Goal: Task Accomplishment & Management: Use online tool/utility

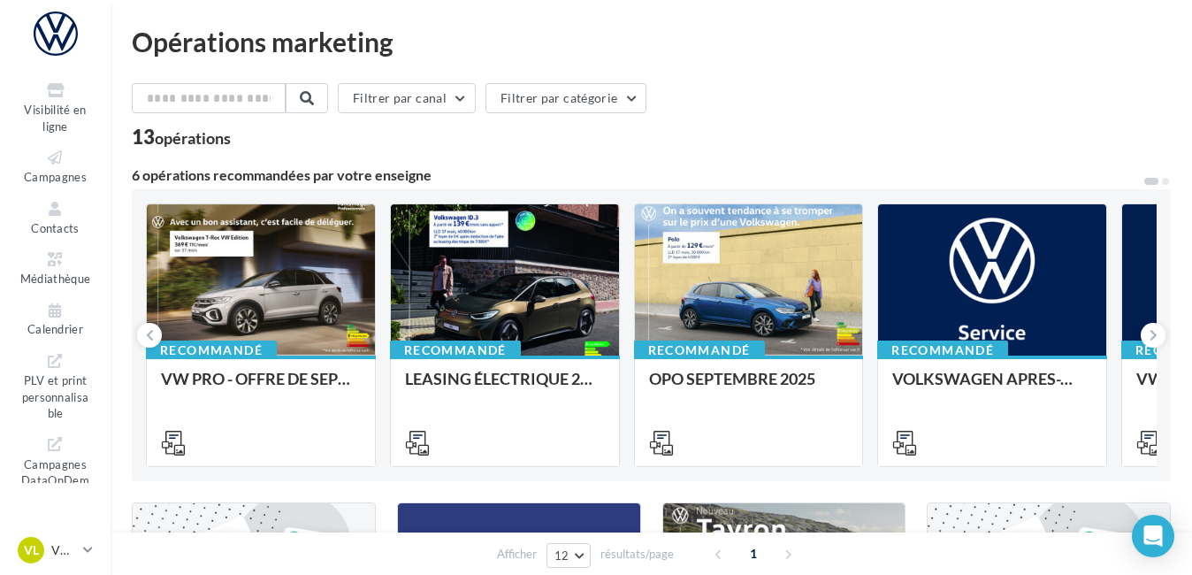
scroll to position [195, 0]
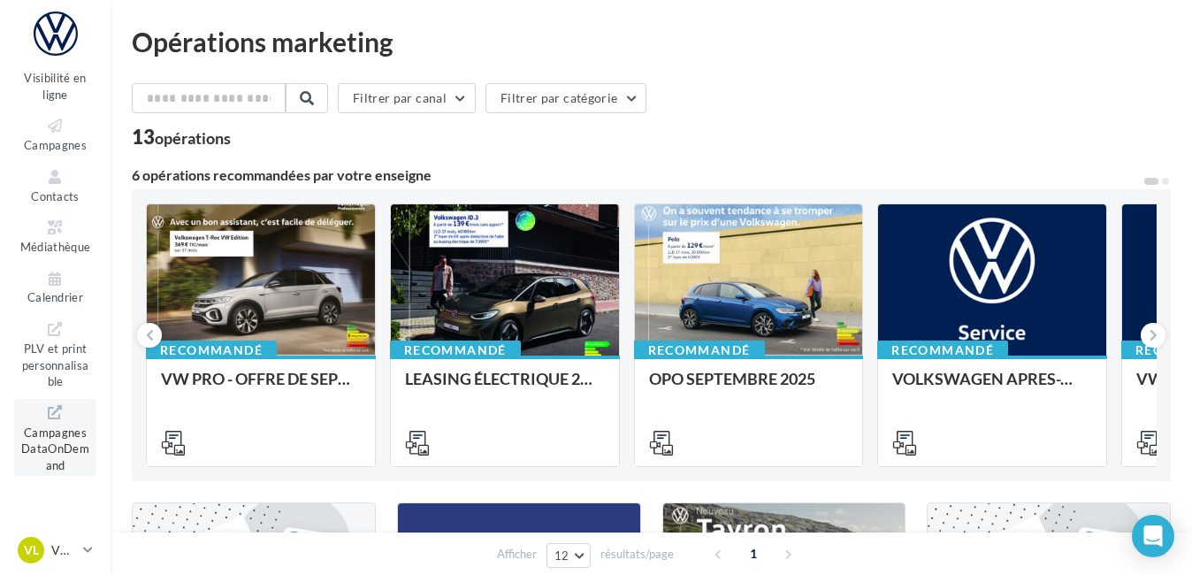
click at [65, 440] on span "Campagnes DataOnDemand" at bounding box center [55, 447] width 68 height 50
click at [61, 157] on ul "Opérations Boîte de réception 99+ Visibilité en ligne Campagnes Contacts Médiat…" at bounding box center [55, 116] width 96 height 400
click at [51, 135] on icon at bounding box center [55, 126] width 72 height 20
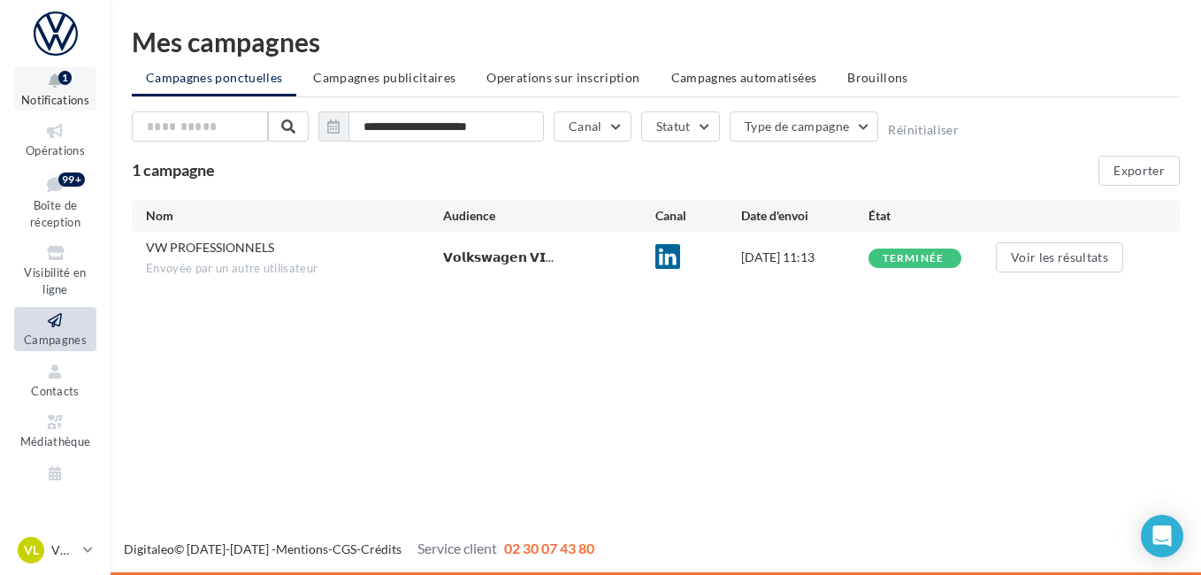
click at [62, 91] on button "Notifications 1" at bounding box center [55, 88] width 82 height 43
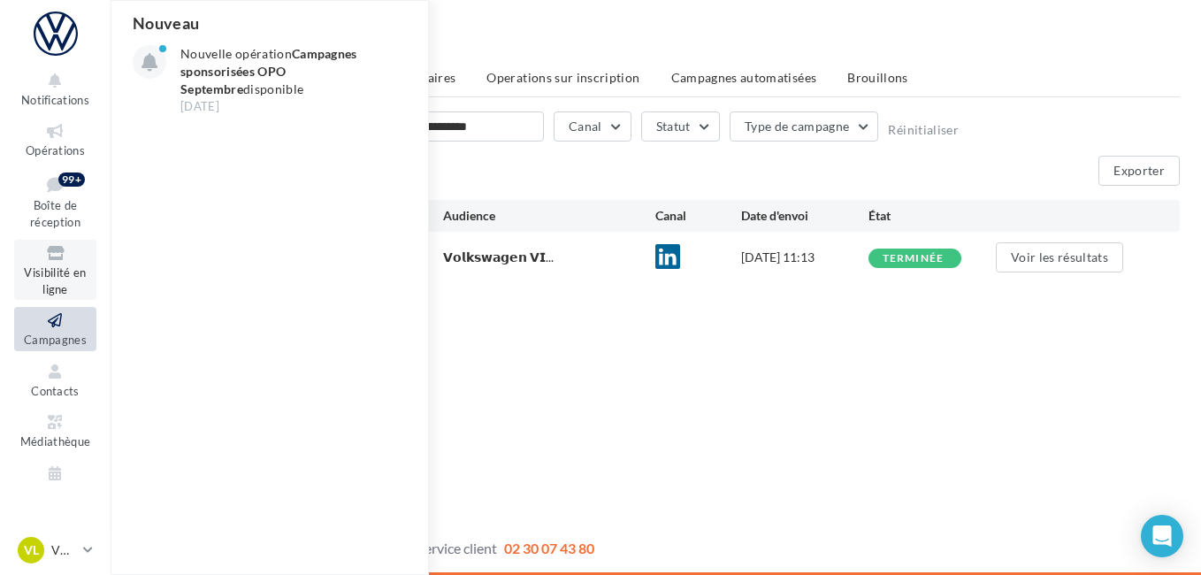
click at [49, 283] on span "Visibilité en ligne" at bounding box center [55, 280] width 62 height 31
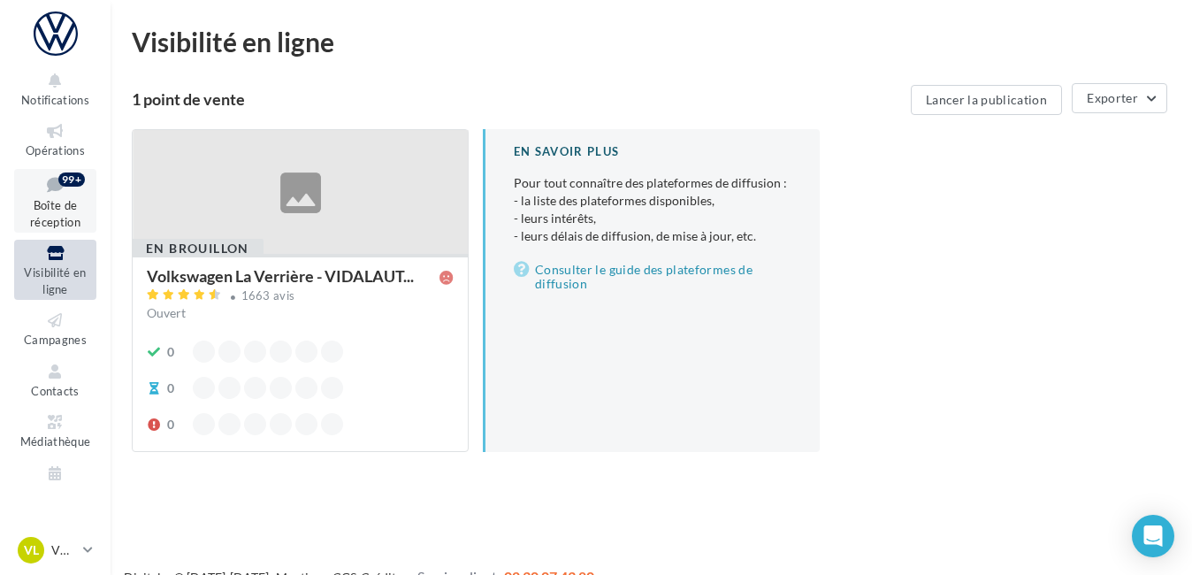
click at [64, 218] on span "Boîte de réception" at bounding box center [55, 213] width 50 height 31
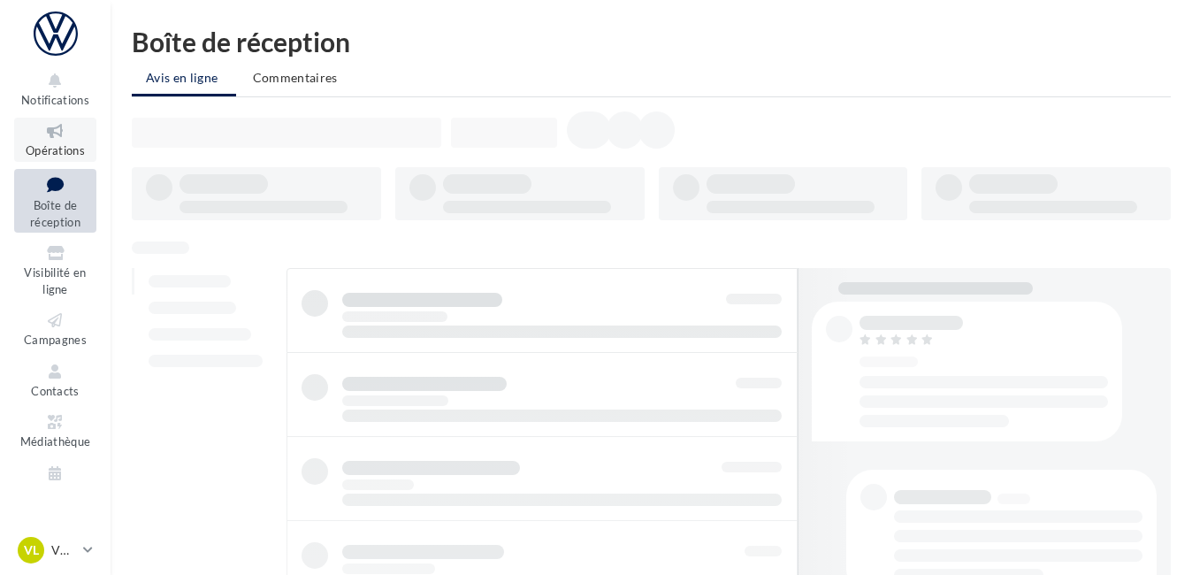
click at [65, 134] on icon at bounding box center [55, 131] width 72 height 20
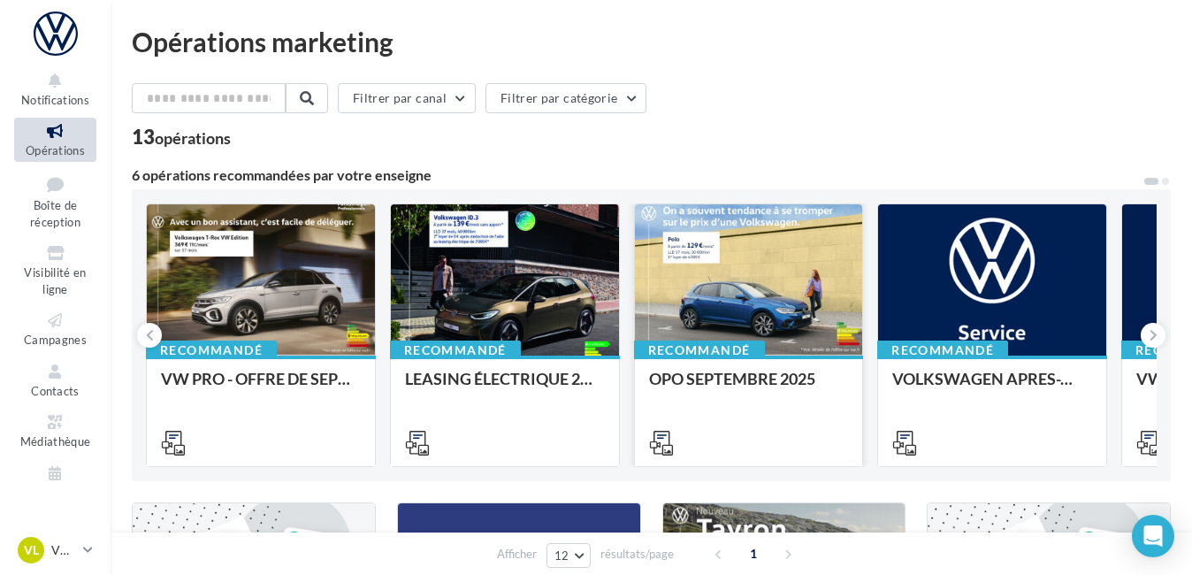
click at [836, 282] on div at bounding box center [749, 280] width 228 height 153
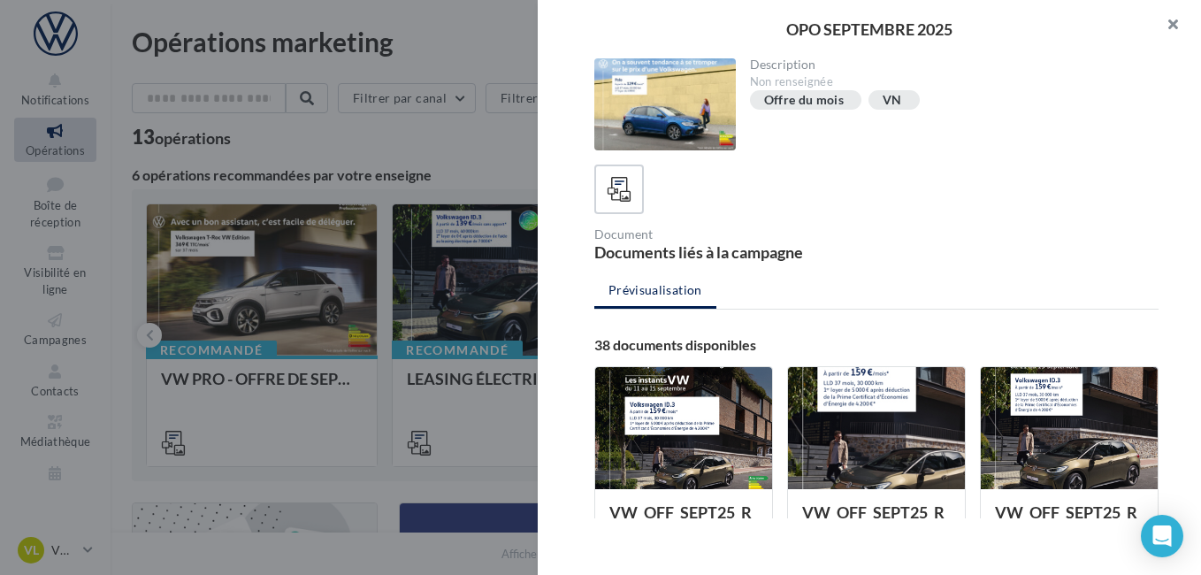
click at [1174, 19] on button "button" at bounding box center [1165, 26] width 71 height 53
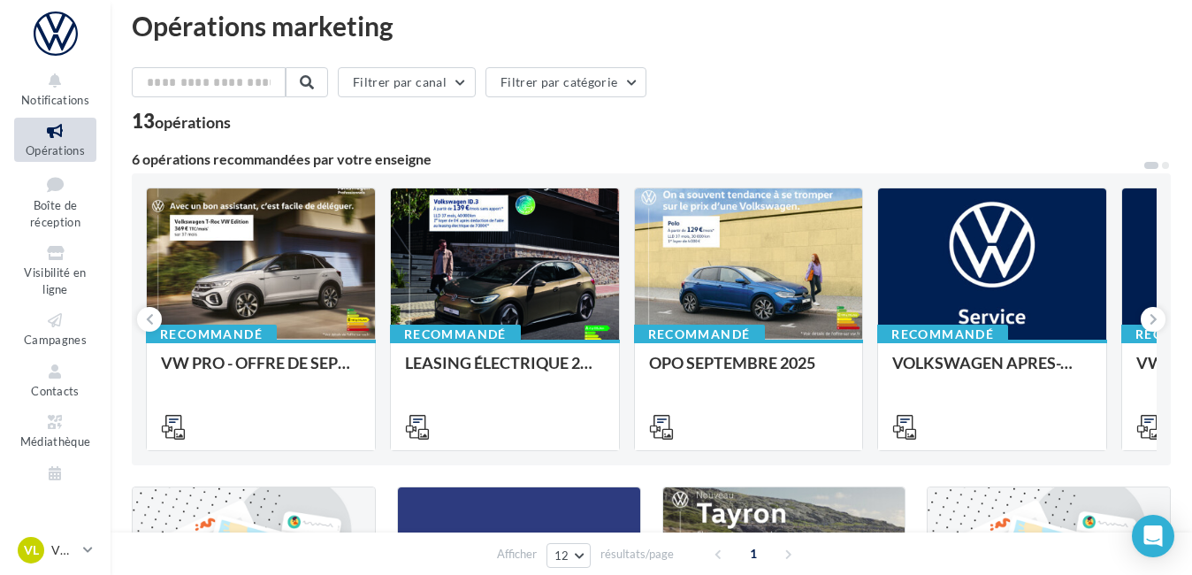
scroll to position [18, 0]
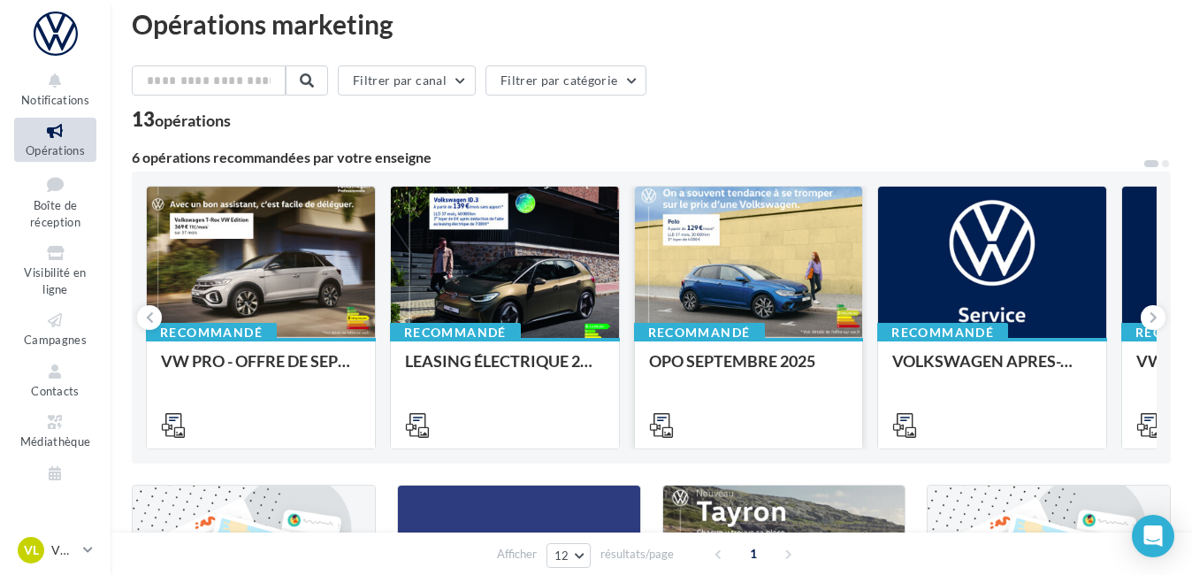
click at [666, 419] on icon at bounding box center [661, 425] width 25 height 25
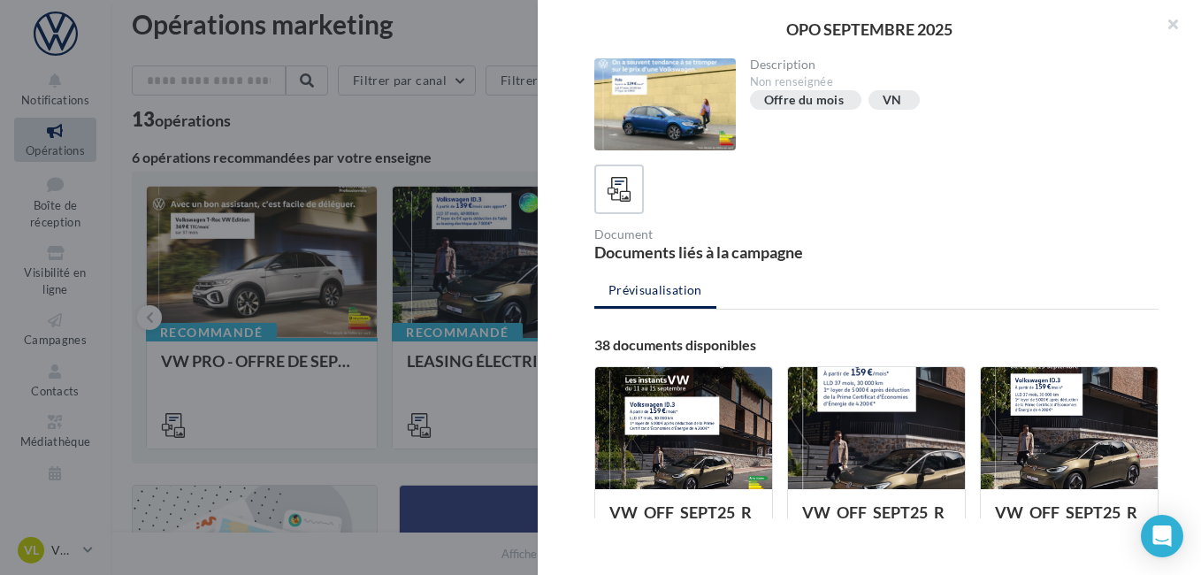
click at [894, 215] on div "Document Documents liés à la campagne" at bounding box center [876, 211] width 564 height 95
click at [1168, 17] on button "button" at bounding box center [1165, 26] width 71 height 53
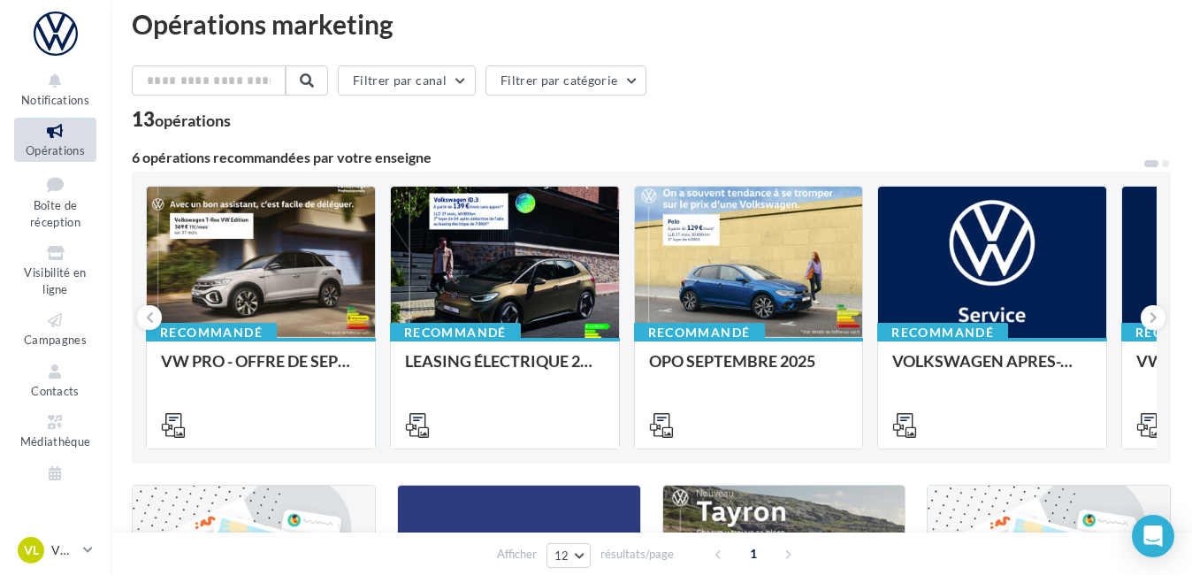
click at [646, 8] on div "Opérations marketing Filtrer par canal Filtrer par catégorie 13 opérations 6 op…" at bounding box center [651, 567] width 1081 height 1170
click at [703, 263] on div at bounding box center [749, 263] width 228 height 153
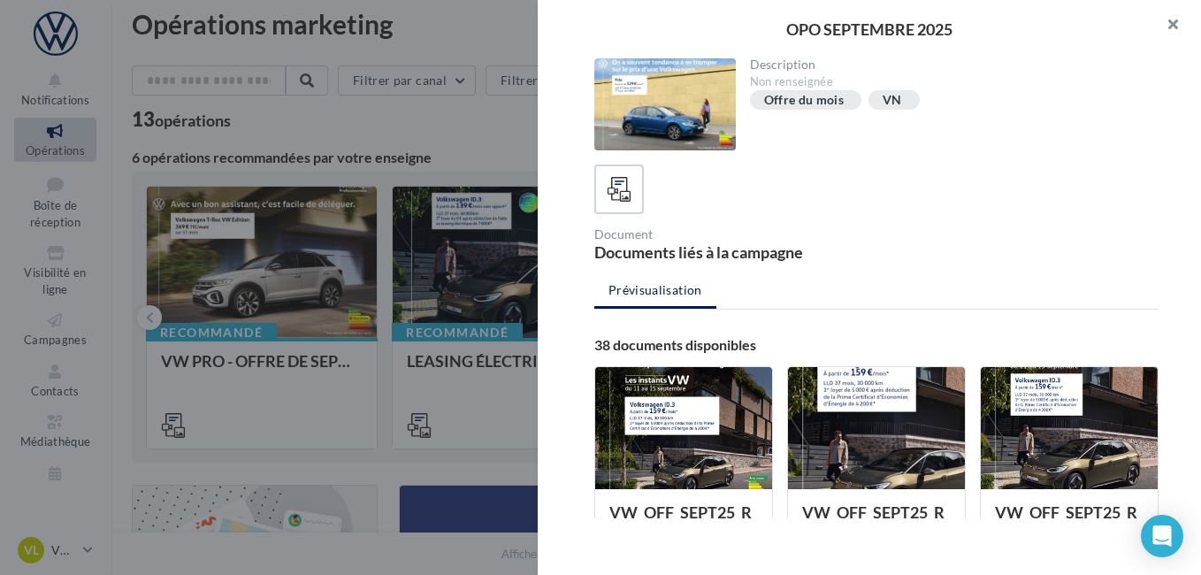
click at [1174, 21] on button "button" at bounding box center [1165, 26] width 71 height 53
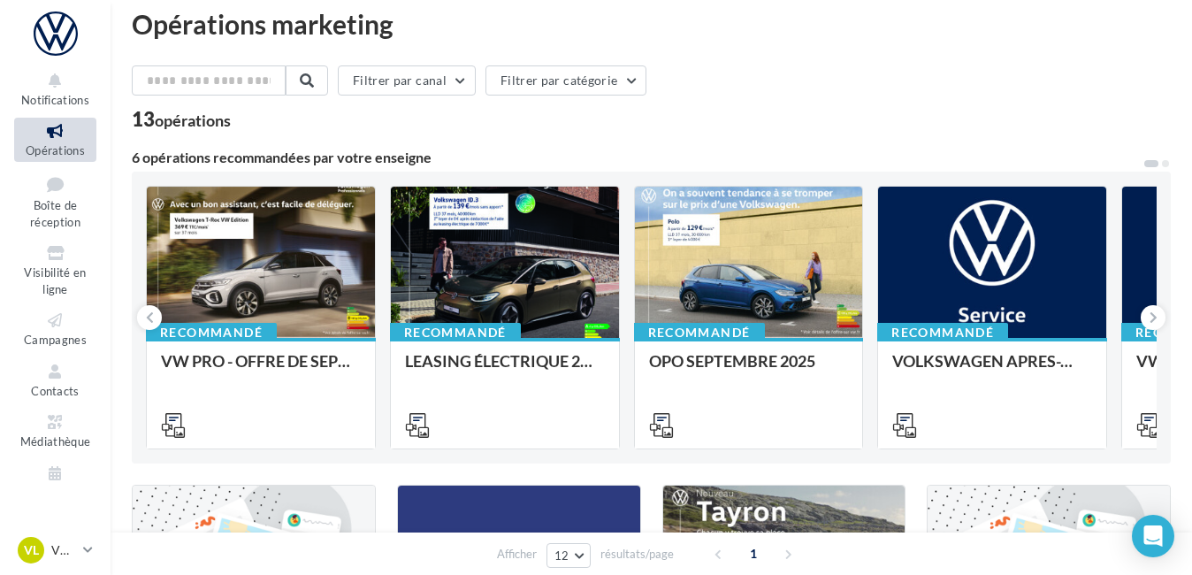
click at [805, 103] on div "Filtrer par canal Filtrer par catégorie 13 opérations" at bounding box center [651, 97] width 1039 height 64
